Goal: Check status

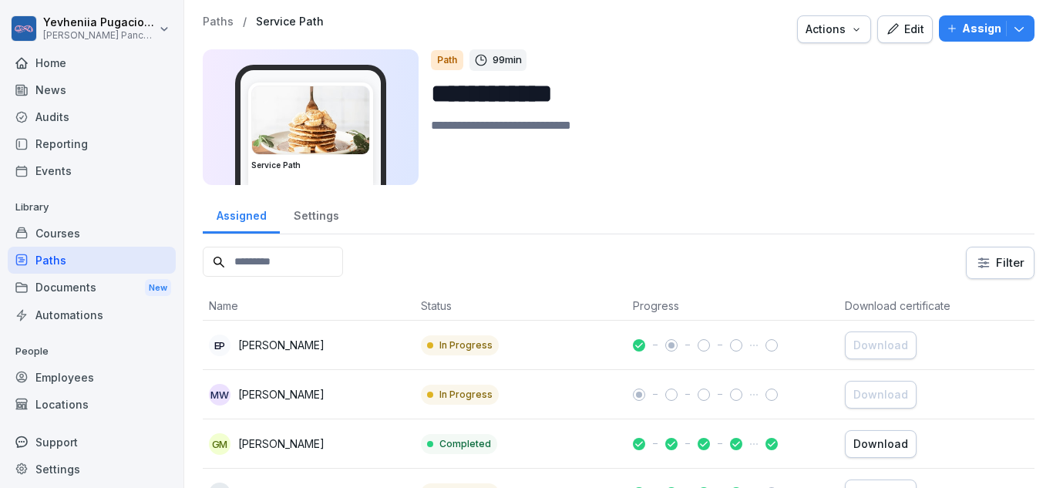
click at [56, 375] on div "Employees" at bounding box center [92, 377] width 168 height 27
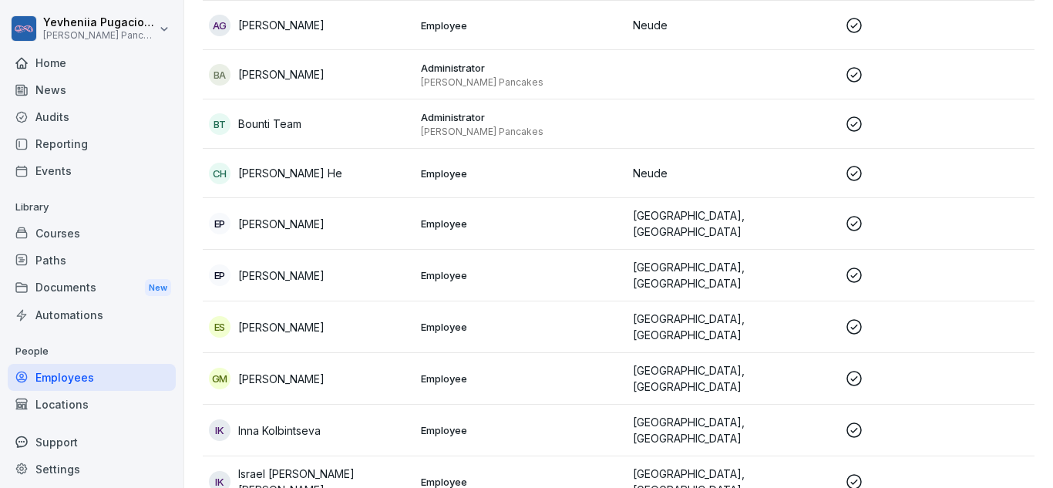
scroll to position [482, 0]
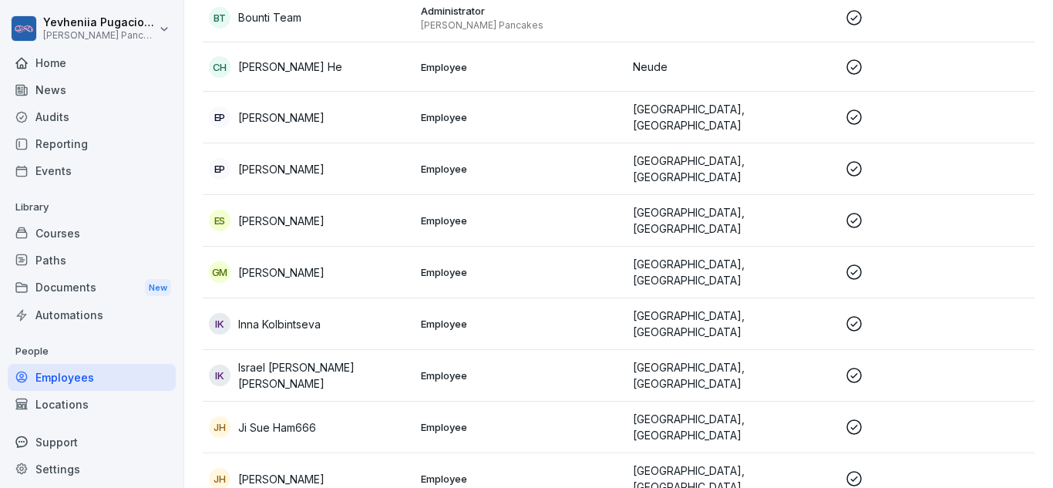
click at [352, 468] on div "JH Jonathan Hanssen" at bounding box center [309, 479] width 200 height 22
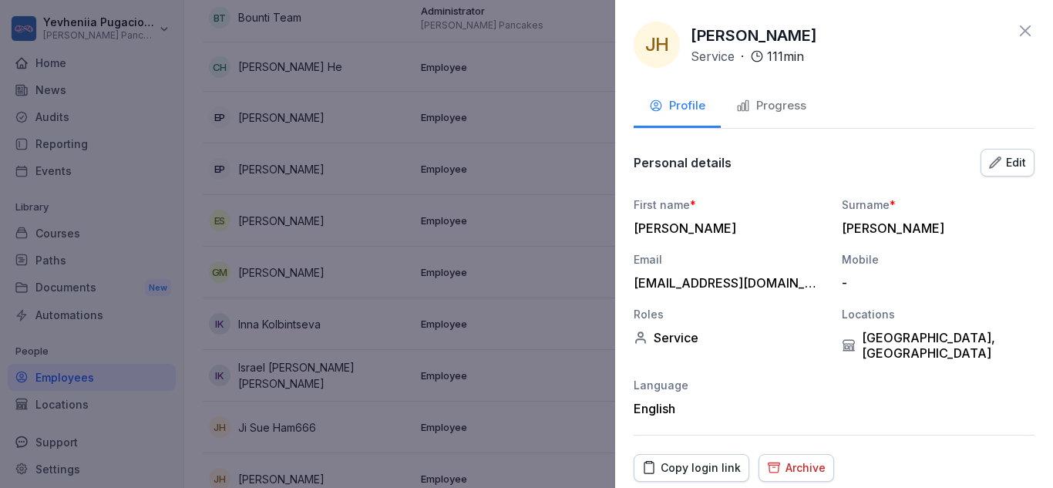
click at [791, 119] on button "Progress" at bounding box center [771, 107] width 101 height 42
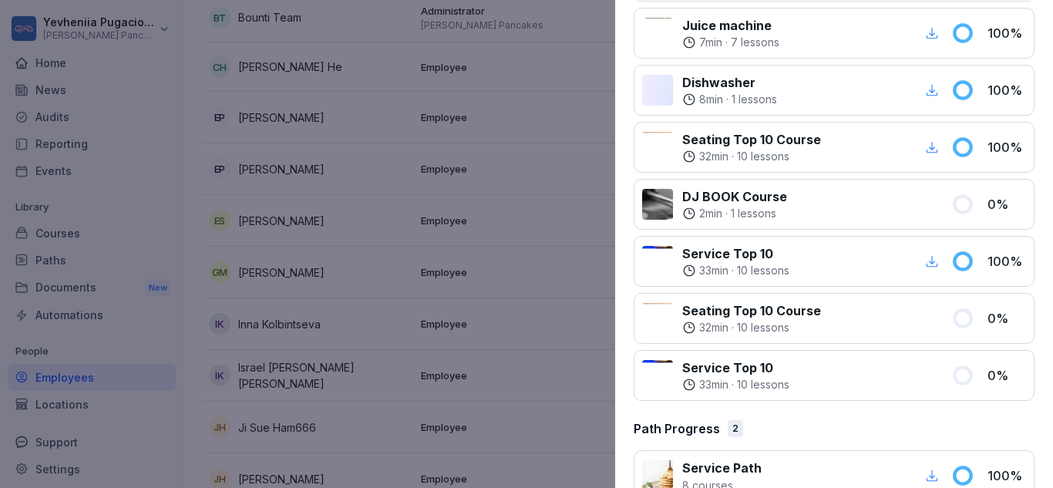
scroll to position [598, 0]
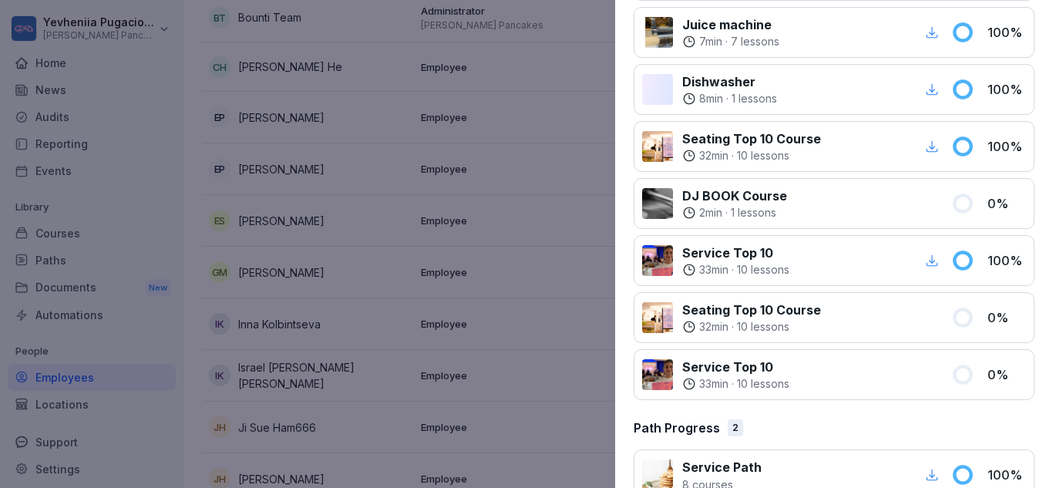
click at [397, 236] on div at bounding box center [526, 244] width 1053 height 488
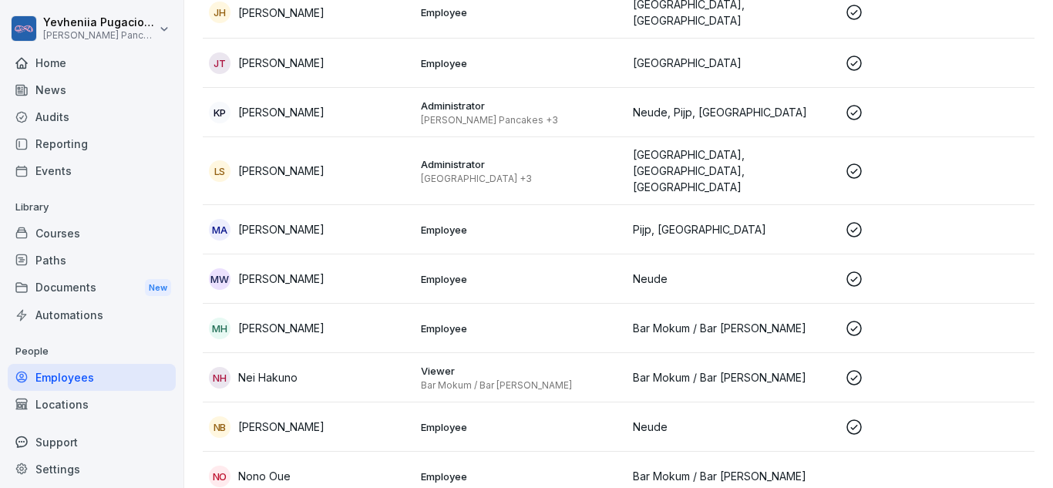
scroll to position [950, 0]
click at [359, 267] on div "MW Marielle Wortelboer" at bounding box center [309, 278] width 200 height 22
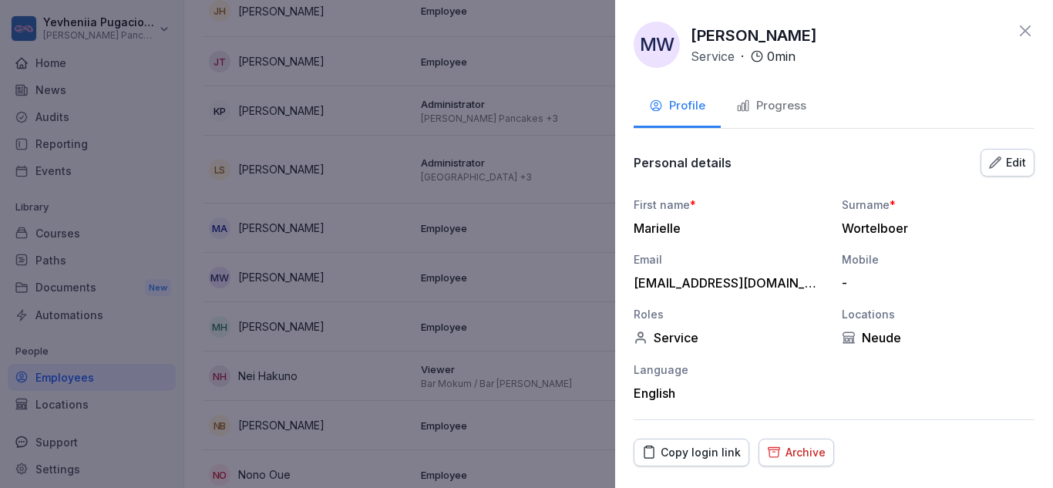
click at [766, 93] on button "Progress" at bounding box center [771, 107] width 101 height 42
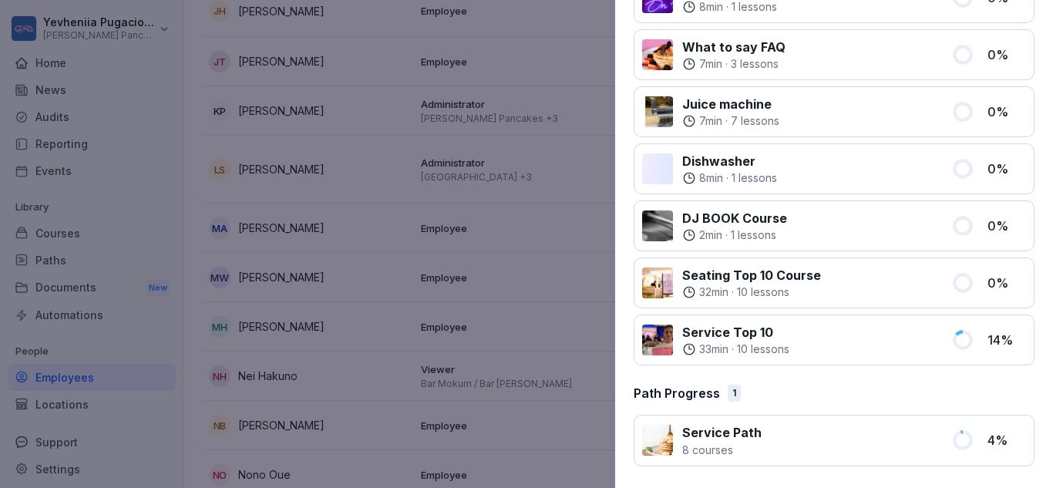
scroll to position [0, 0]
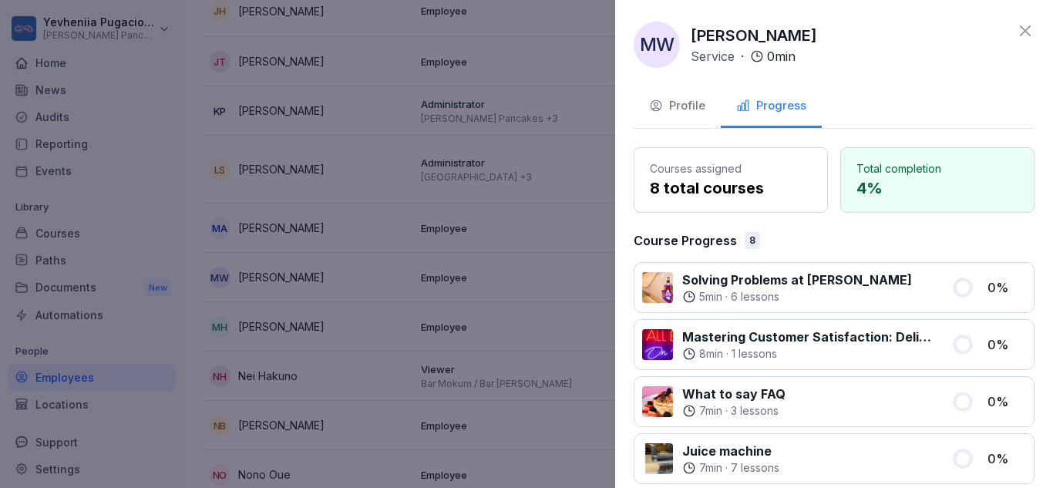
click at [565, 227] on div at bounding box center [526, 244] width 1053 height 488
